Goal: Information Seeking & Learning: Find specific fact

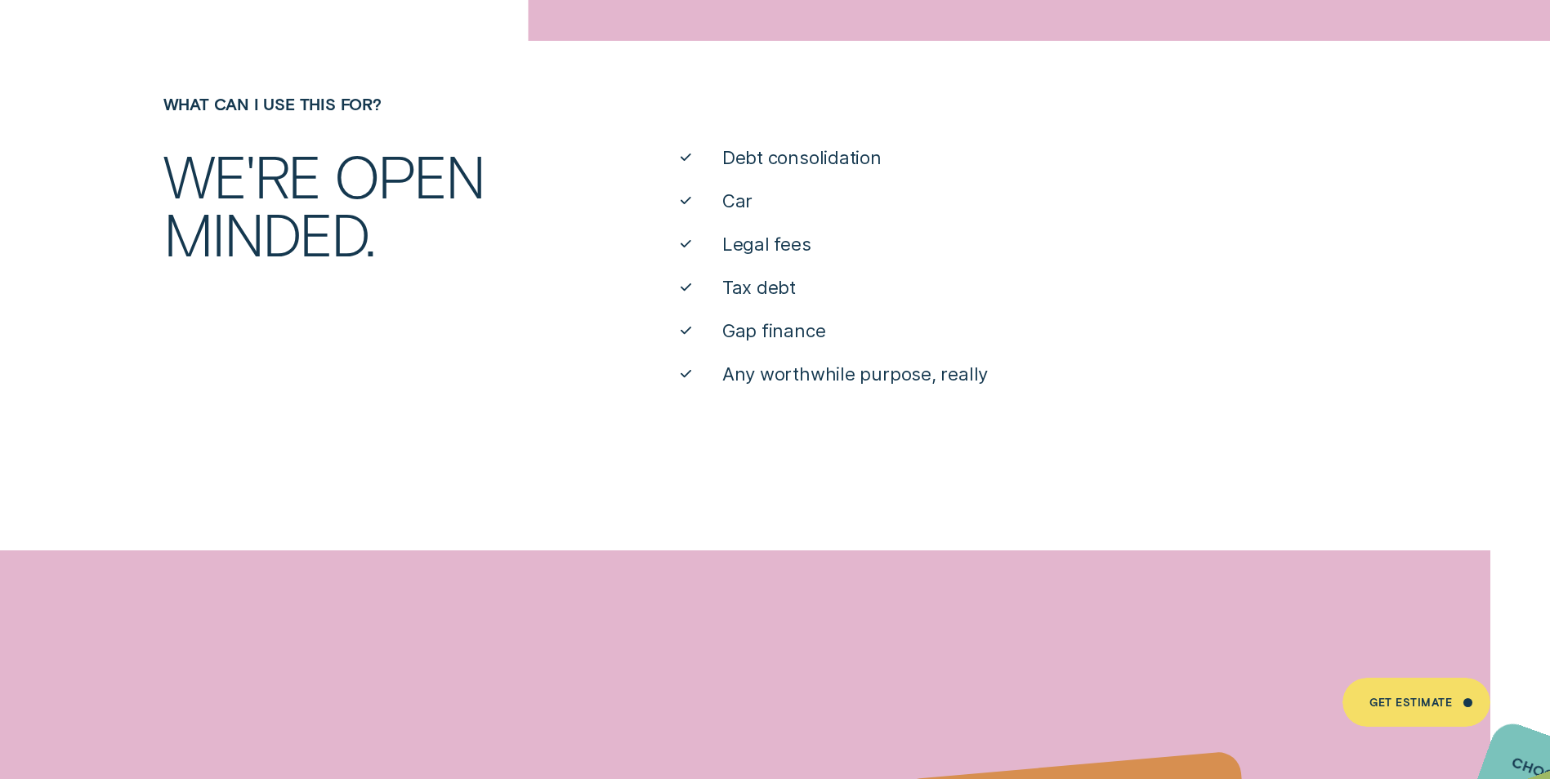
scroll to position [735, 0]
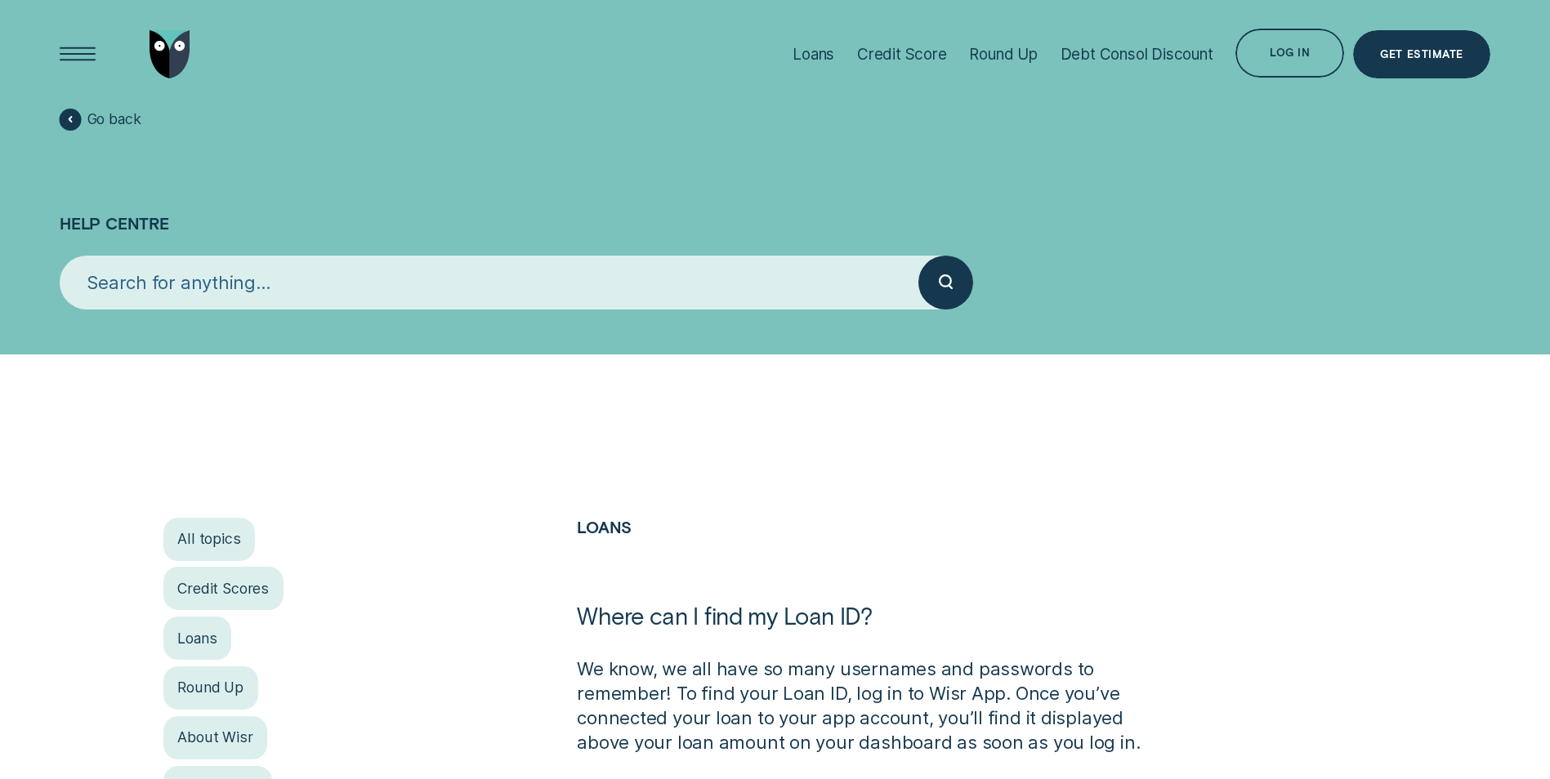
click at [146, 287] on input "search" at bounding box center [489, 283] width 859 height 54
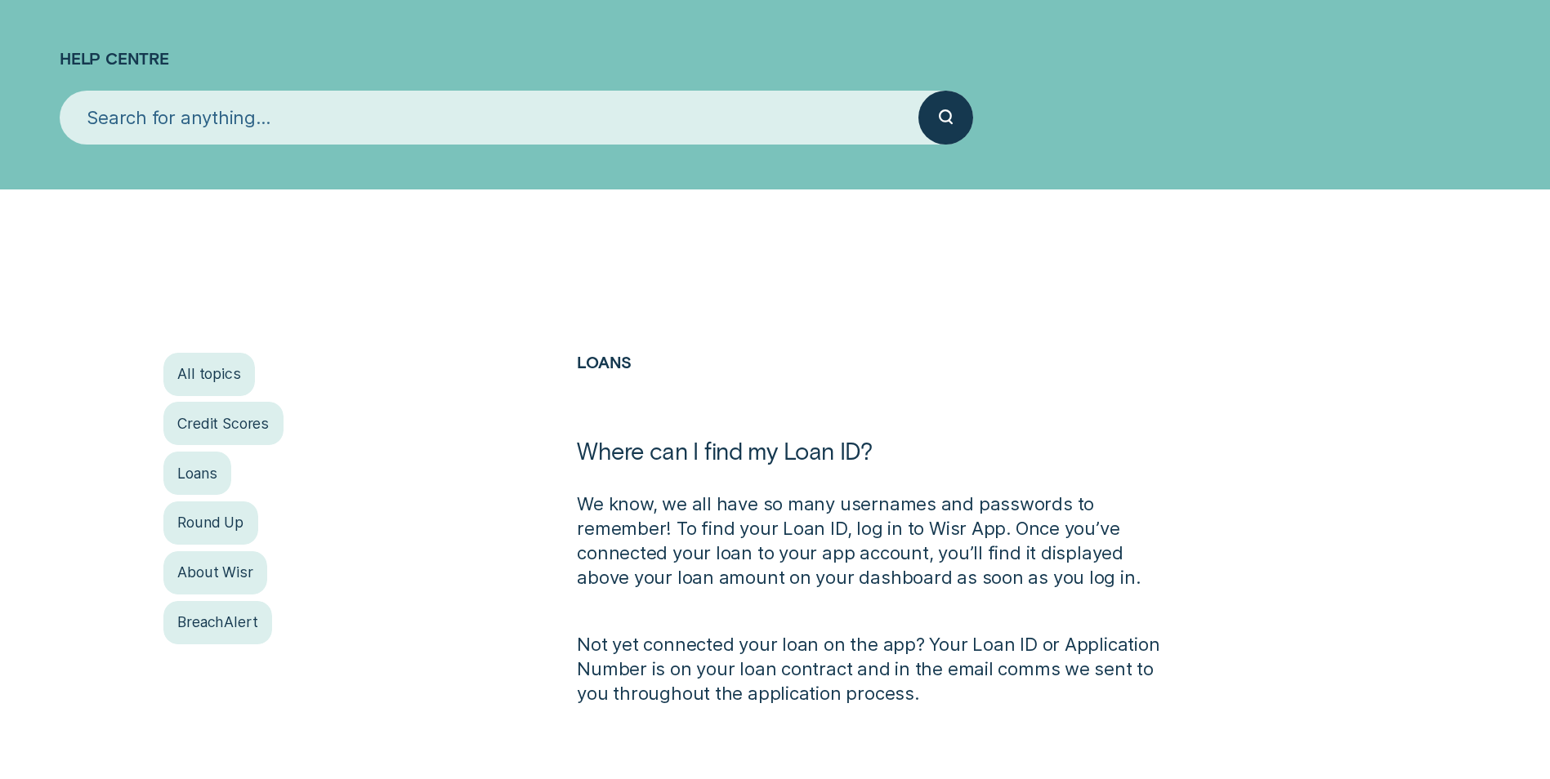
scroll to position [163, 0]
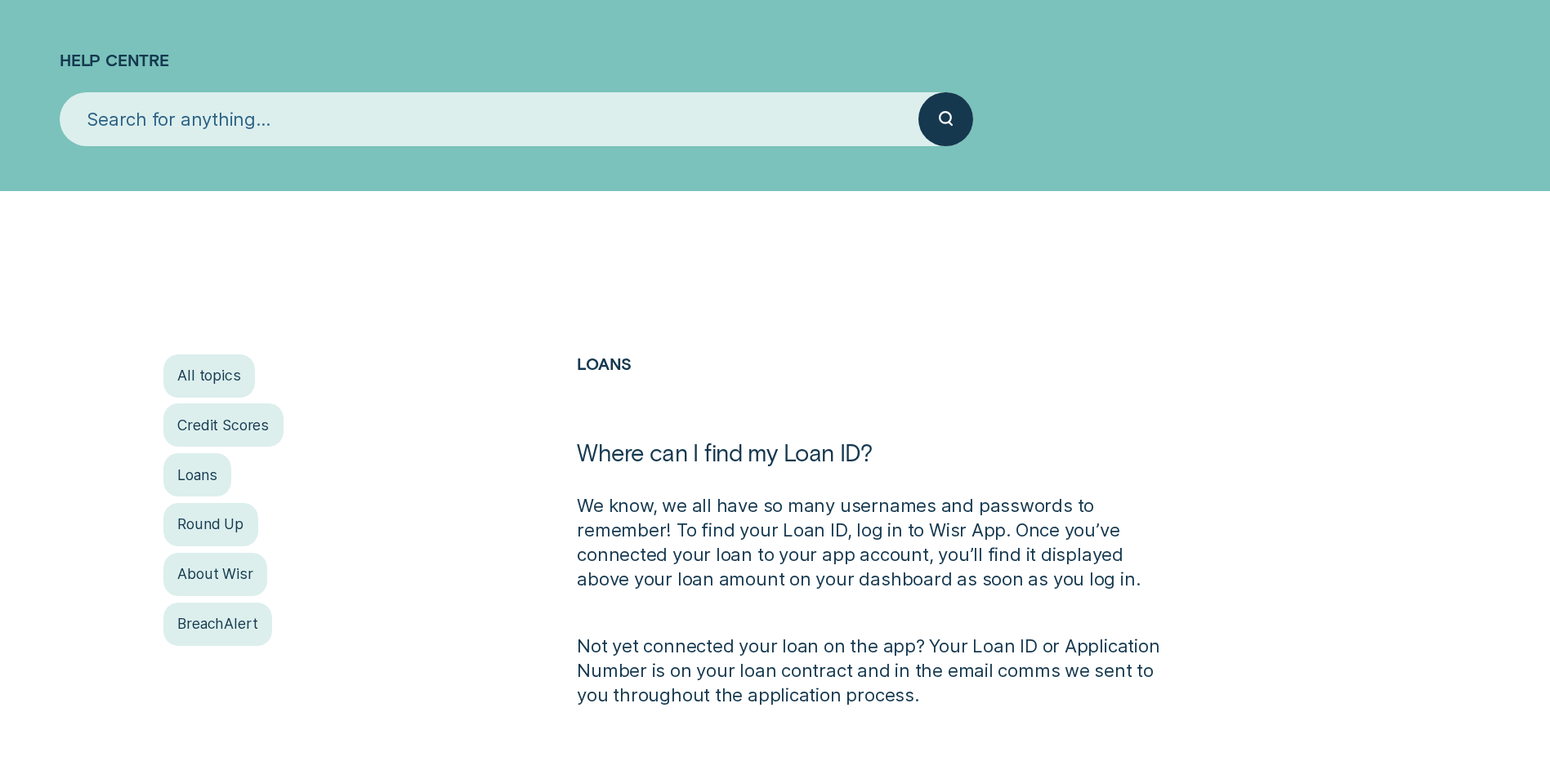
click at [109, 122] on input "search" at bounding box center [489, 119] width 859 height 54
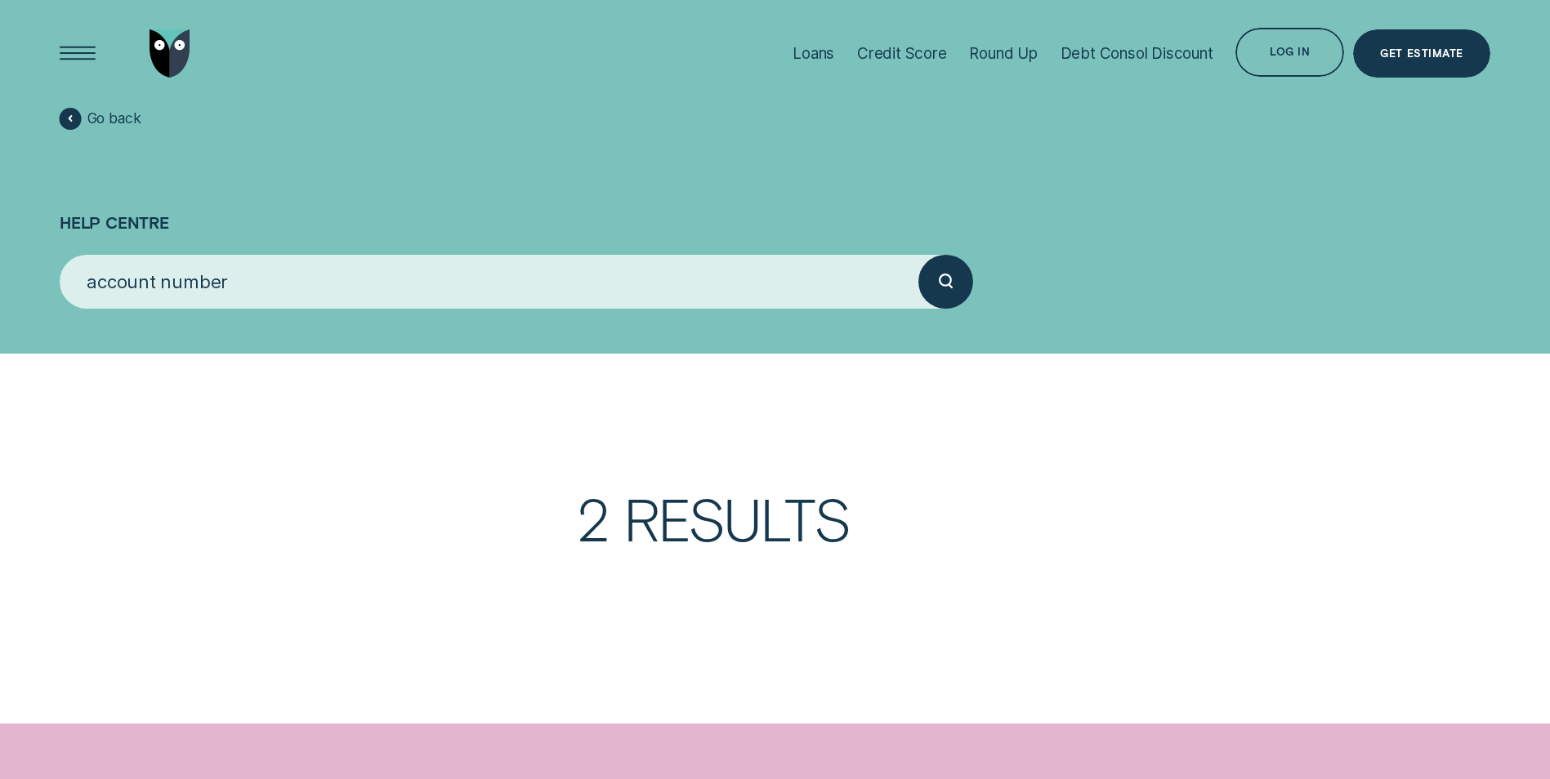
scroll to position [0, 0]
click at [939, 277] on icon "submit" at bounding box center [946, 283] width 15 height 16
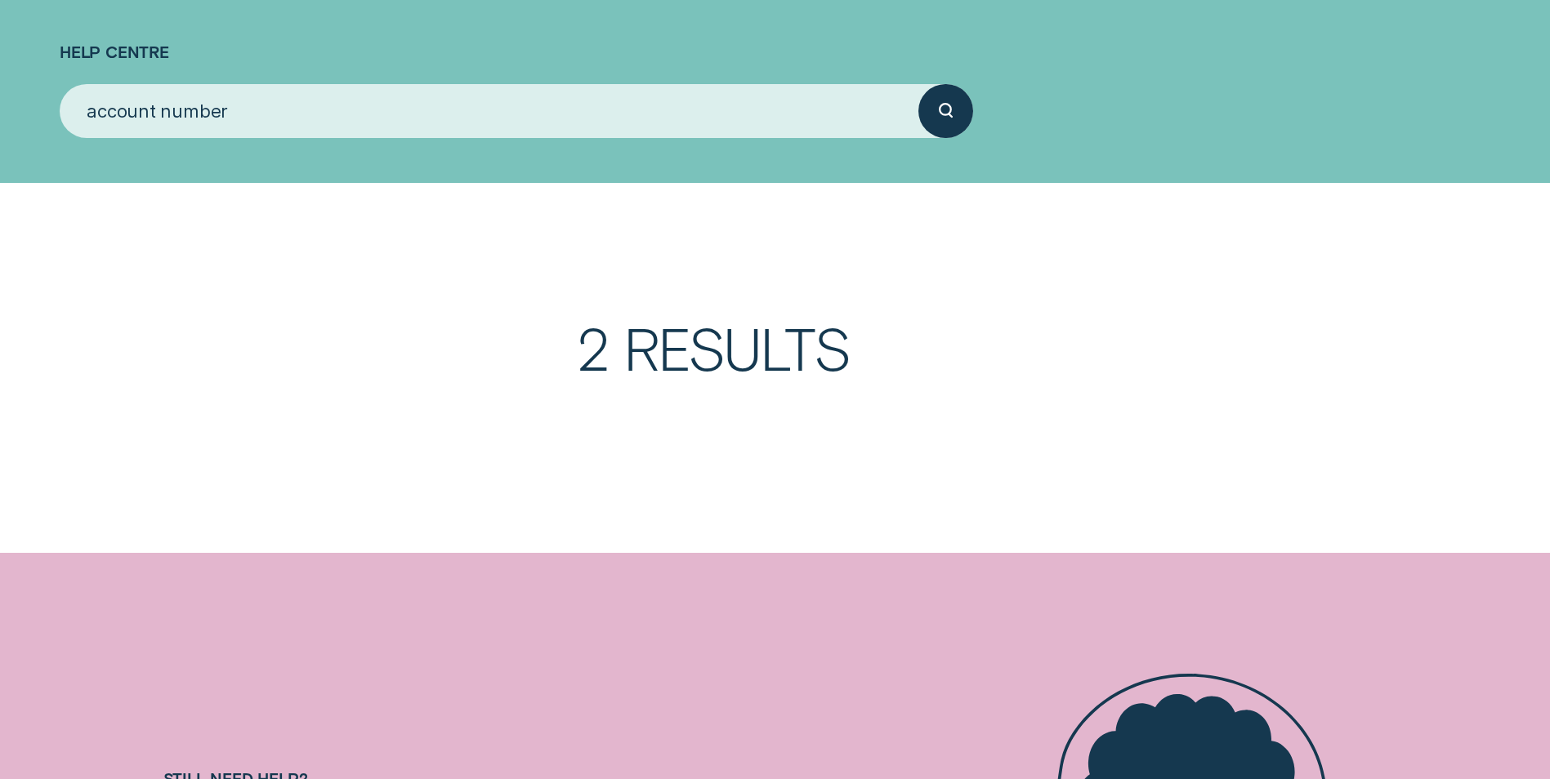
scroll to position [145, 0]
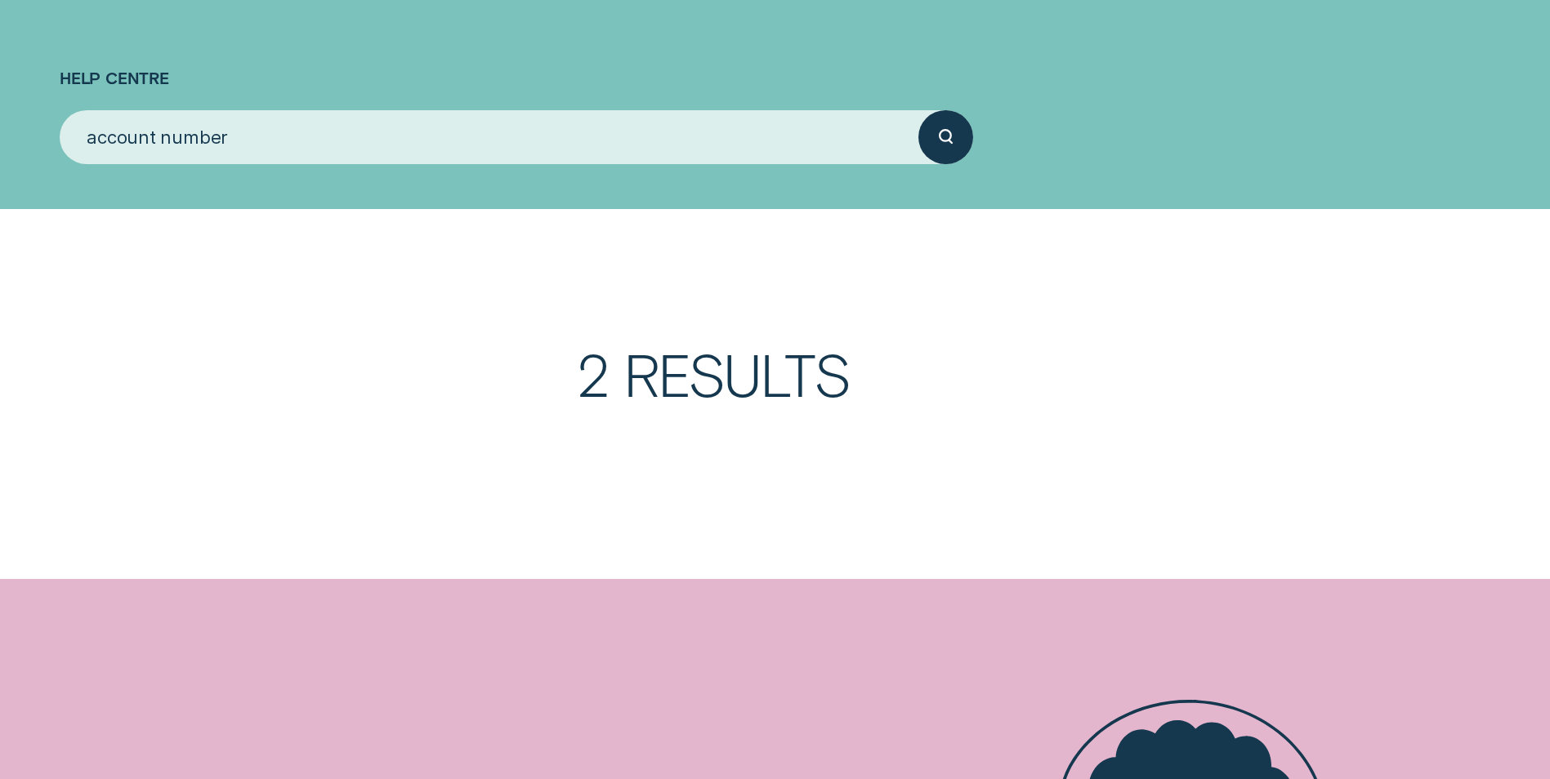
drag, startPoint x: 682, startPoint y: 322, endPoint x: 611, endPoint y: 375, distance: 88.7
click at [678, 328] on div "2 Results" at bounding box center [775, 394] width 1550 height 370
click at [596, 382] on h3 "2 Results" at bounding box center [982, 394] width 810 height 99
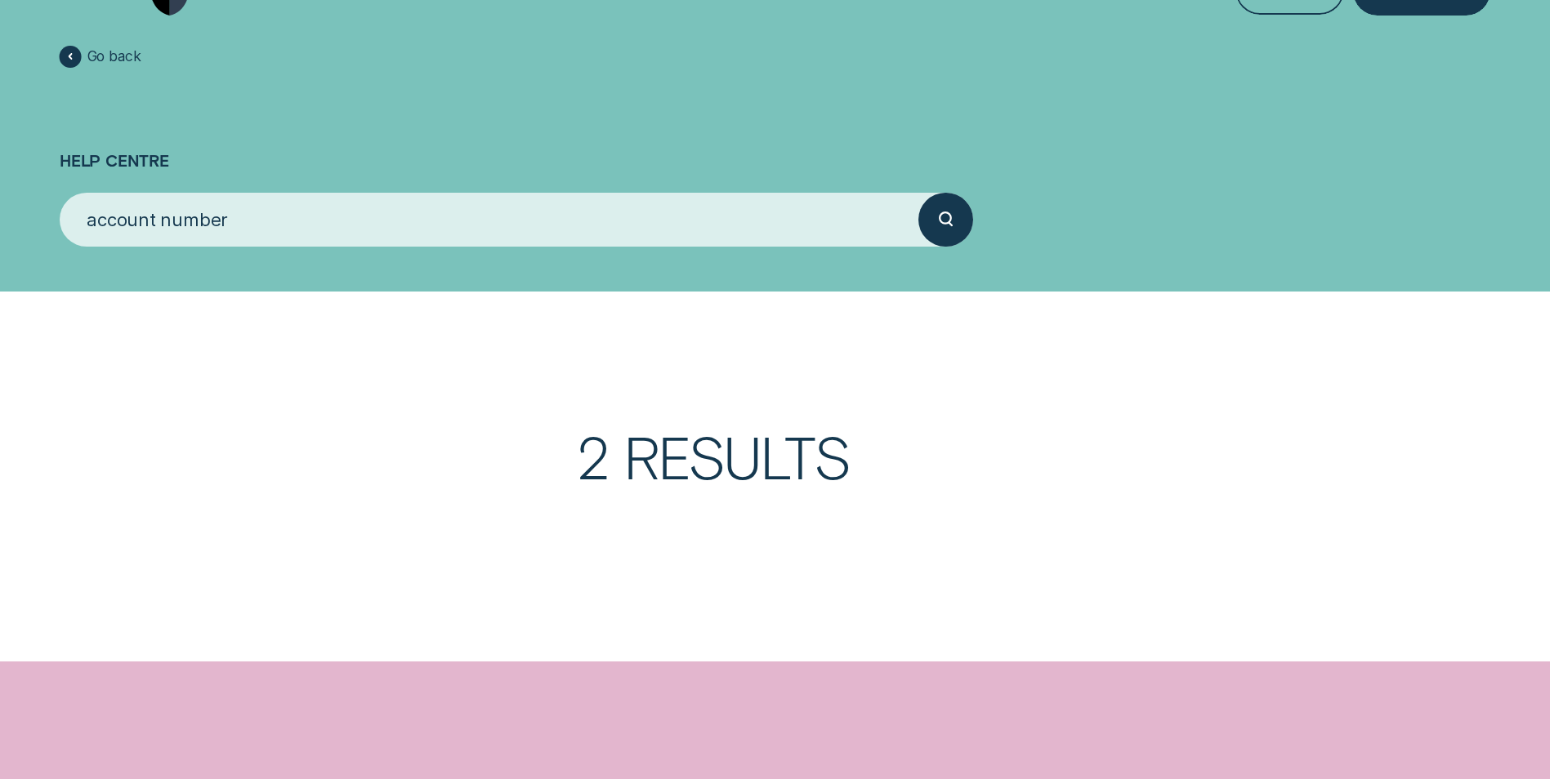
scroll to position [0, 0]
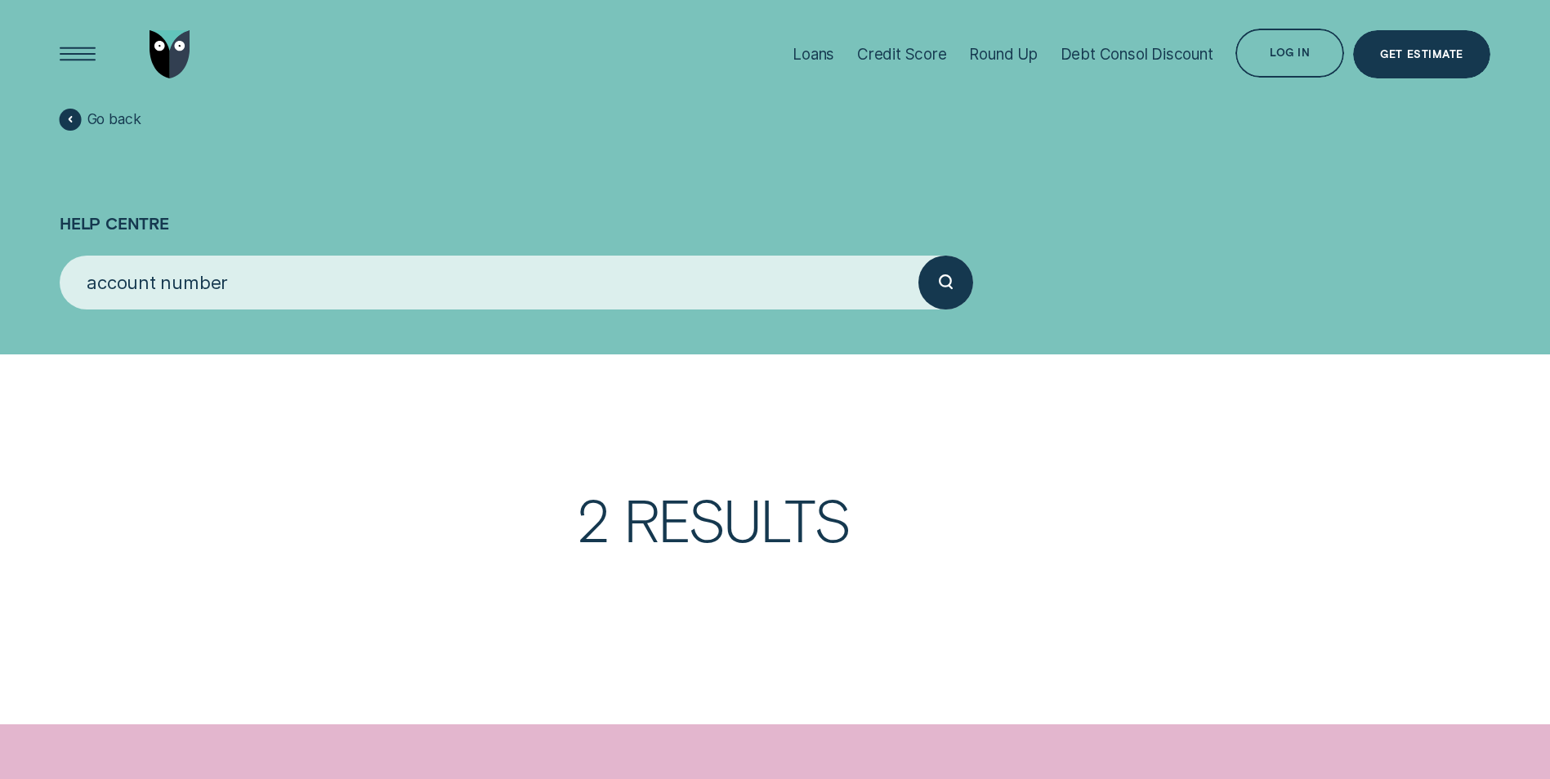
click at [243, 284] on input "account number" at bounding box center [489, 283] width 859 height 54
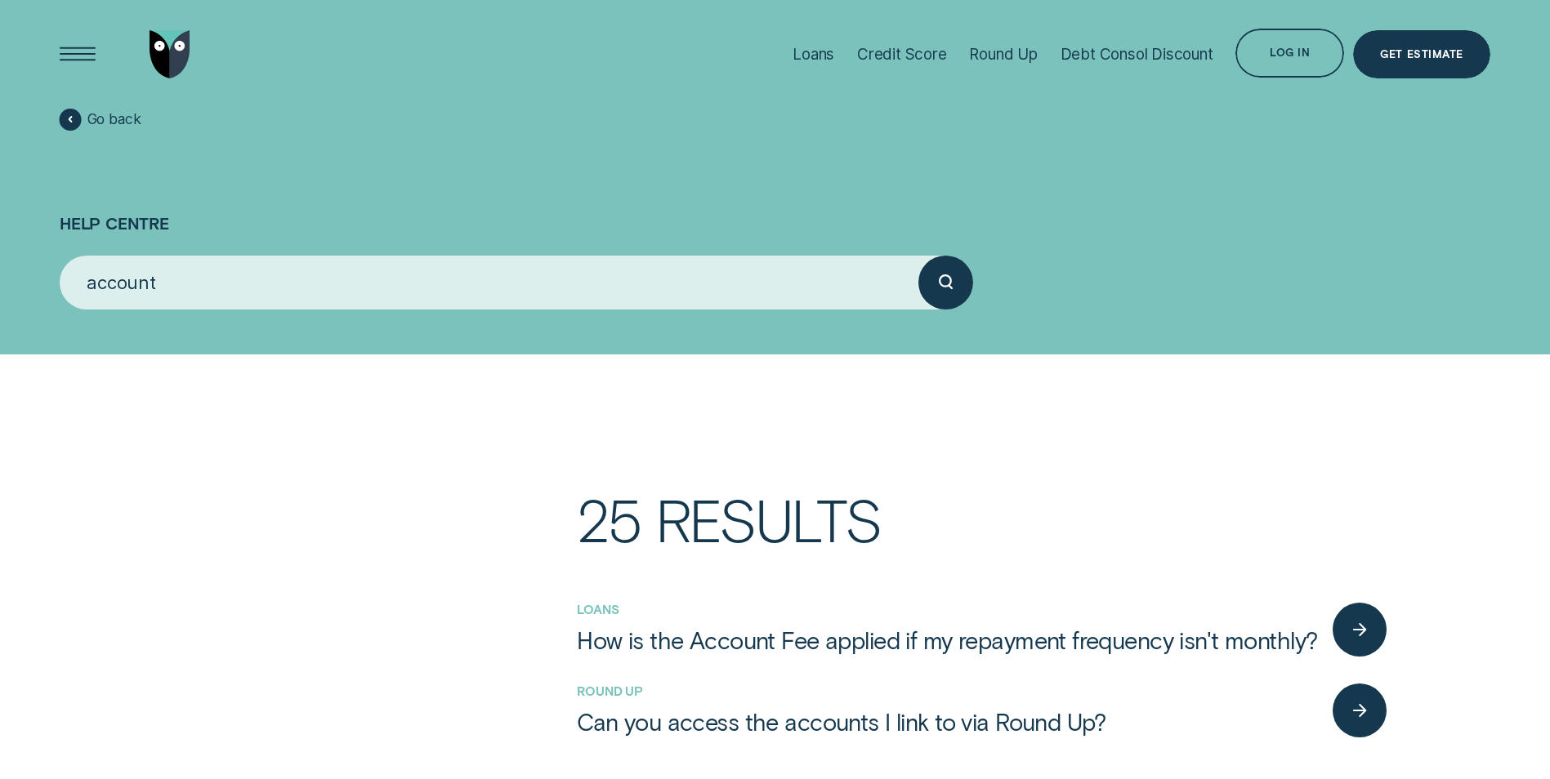
click at [481, 293] on input "account" at bounding box center [489, 283] width 859 height 54
type input "account"
click at [939, 287] on icon "submit" at bounding box center [946, 283] width 15 height 16
click at [65, 120] on div at bounding box center [71, 120] width 22 height 22
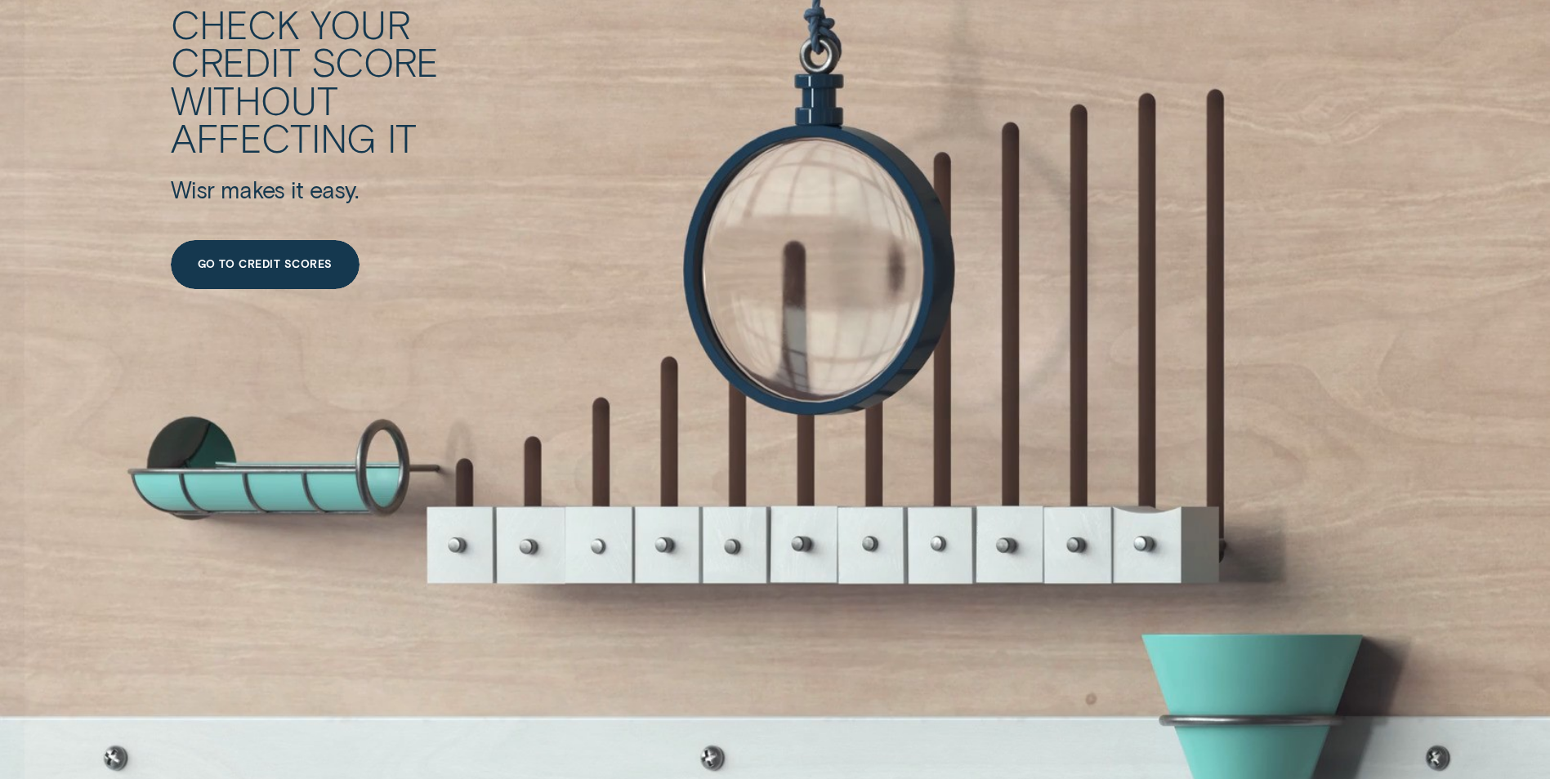
scroll to position [3350, 0]
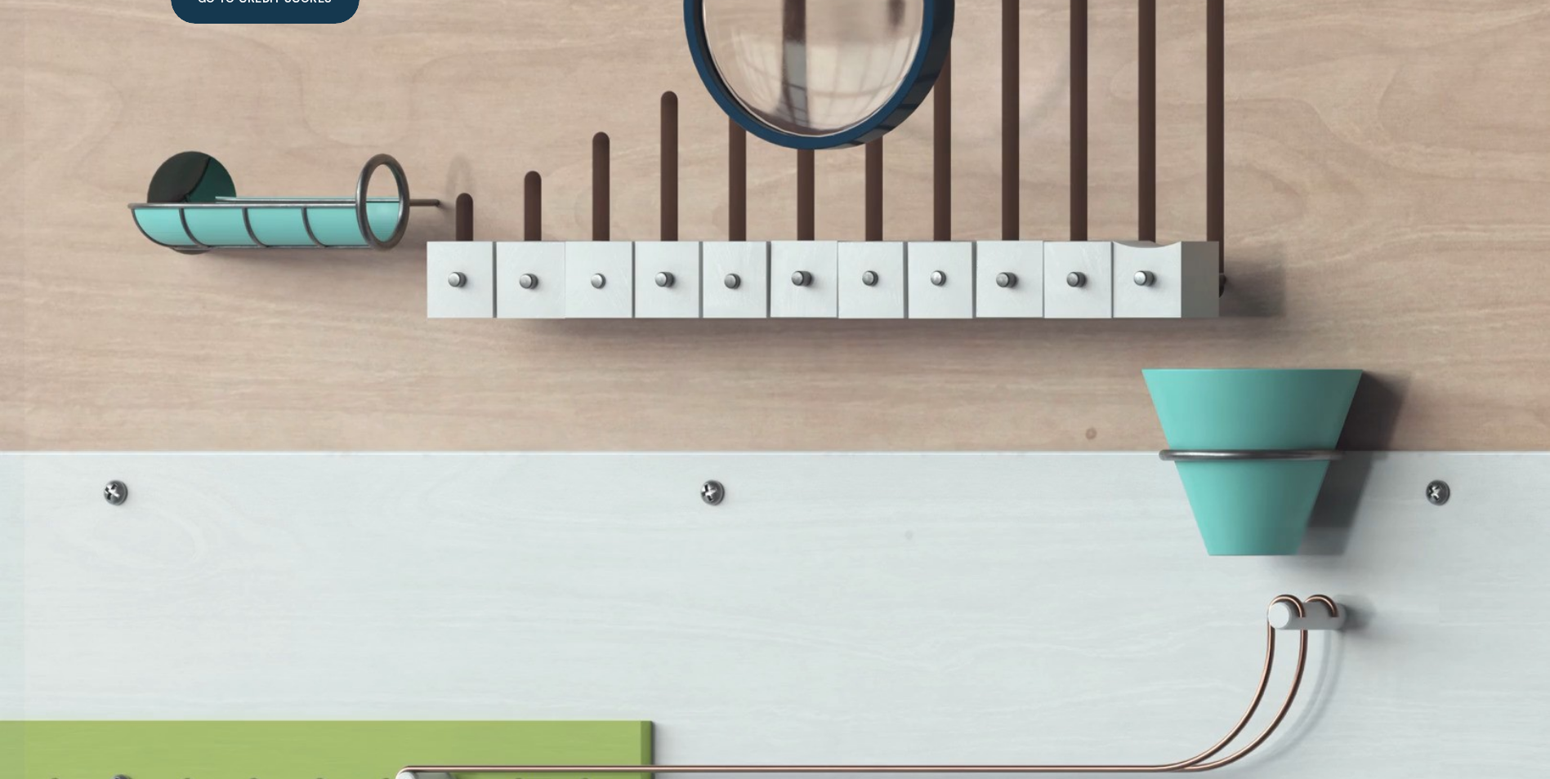
drag, startPoint x: 1133, startPoint y: 348, endPoint x: 965, endPoint y: 529, distance: 247.4
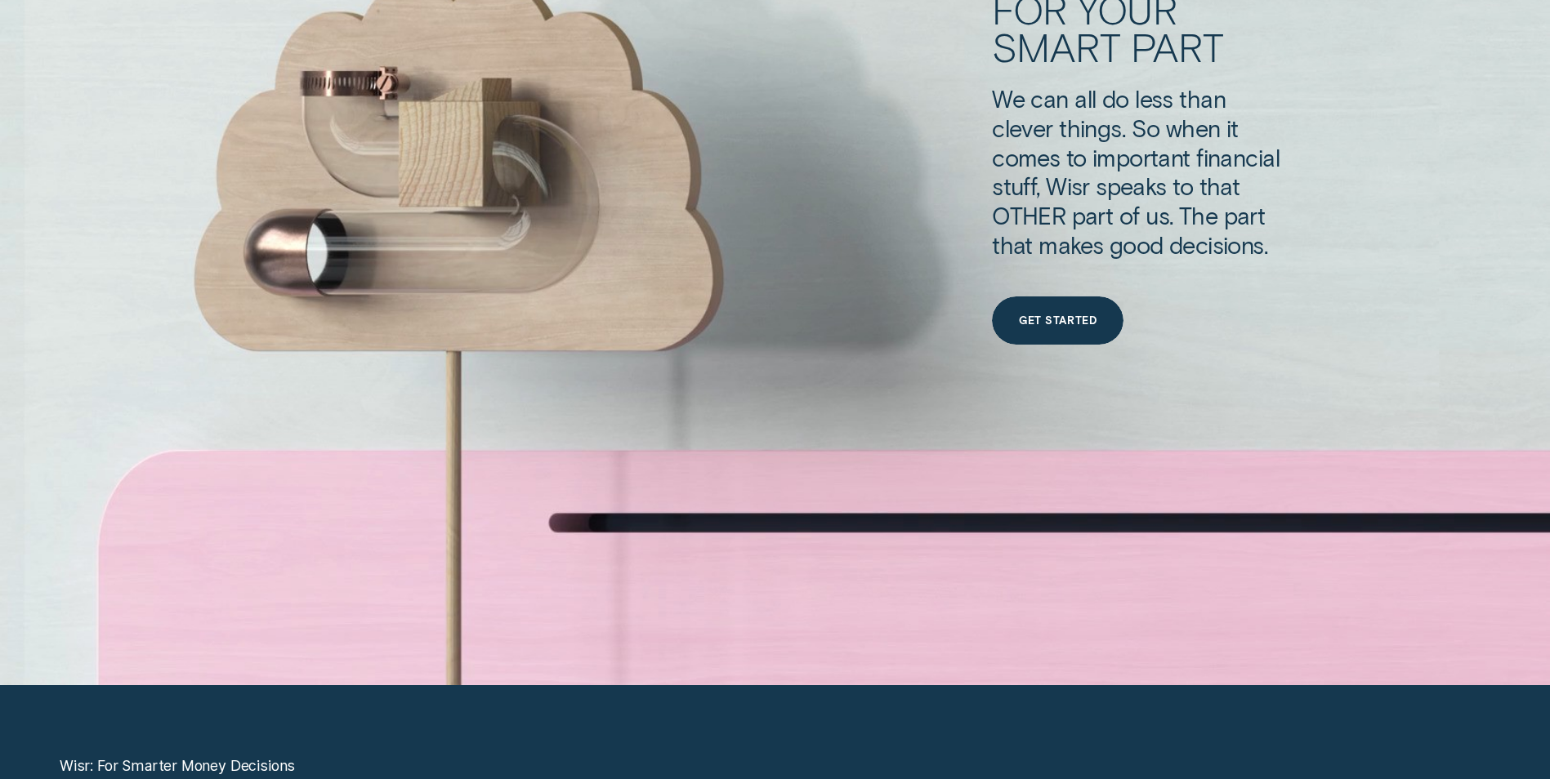
scroll to position [6863, 0]
